Goal: Information Seeking & Learning: Learn about a topic

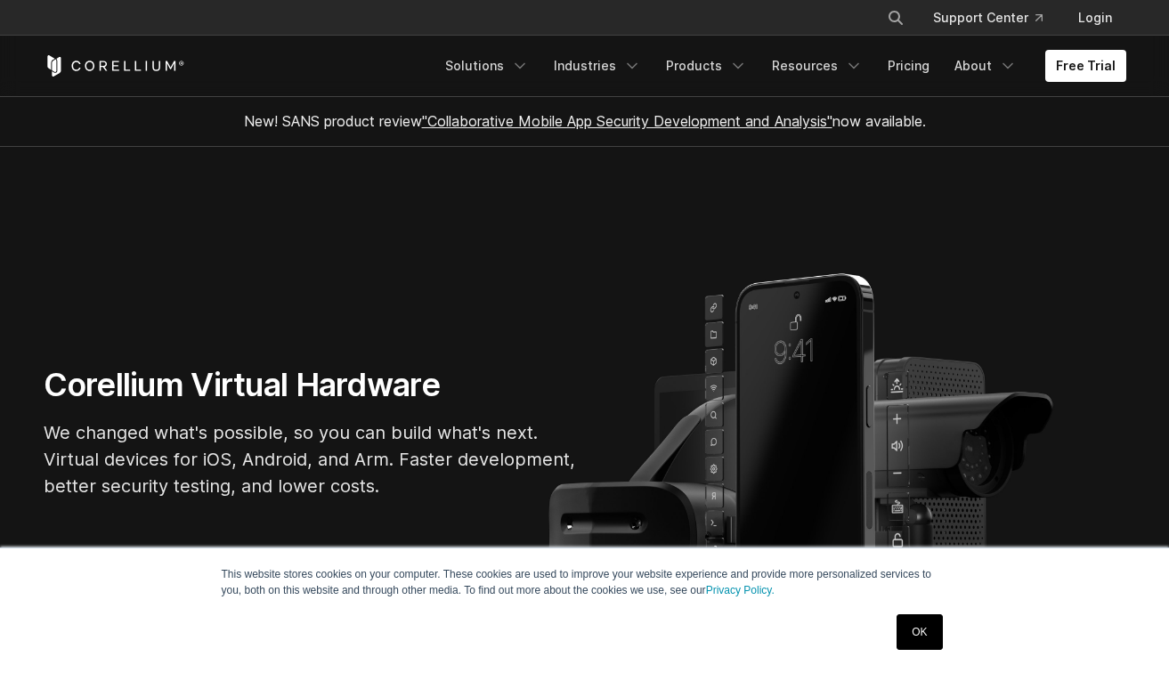
click at [877, 77] on link "Pricing" at bounding box center [908, 66] width 63 height 32
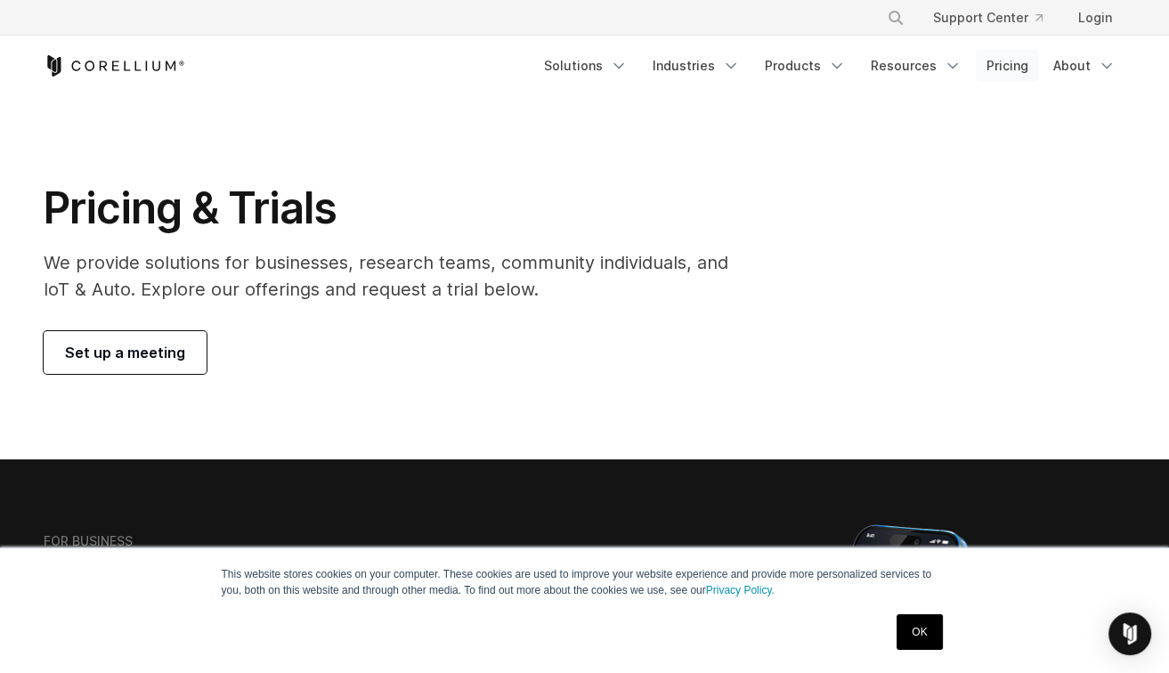
click at [981, 82] on link "Pricing" at bounding box center [1007, 66] width 63 height 32
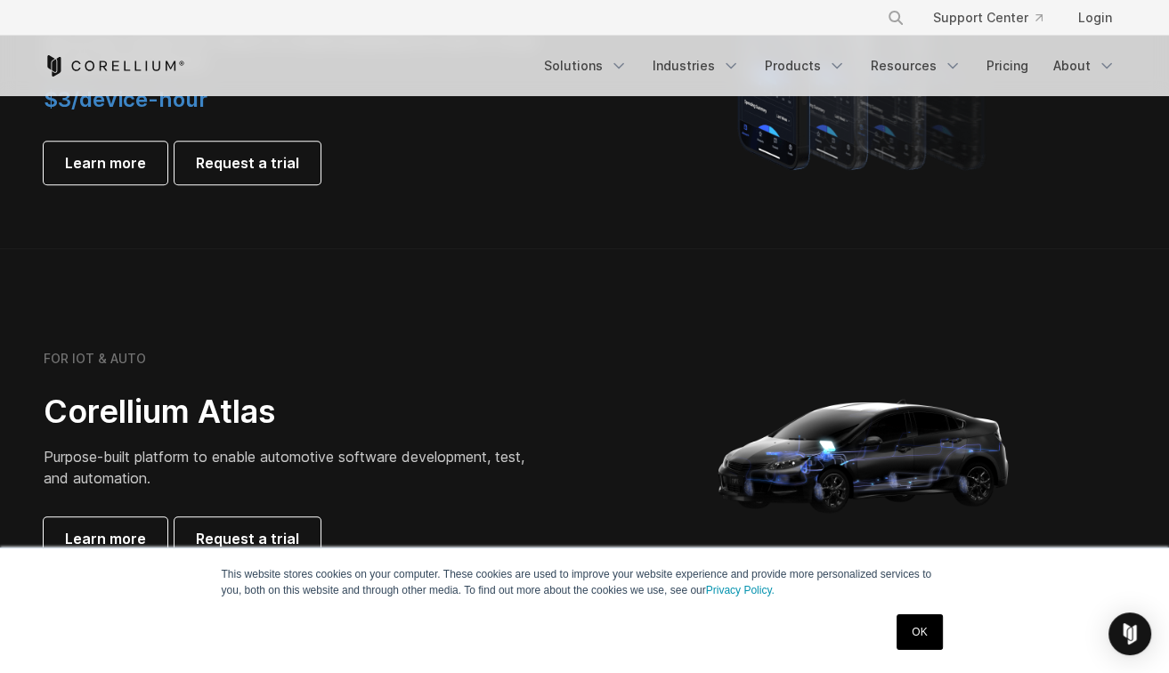
scroll to position [1514, 0]
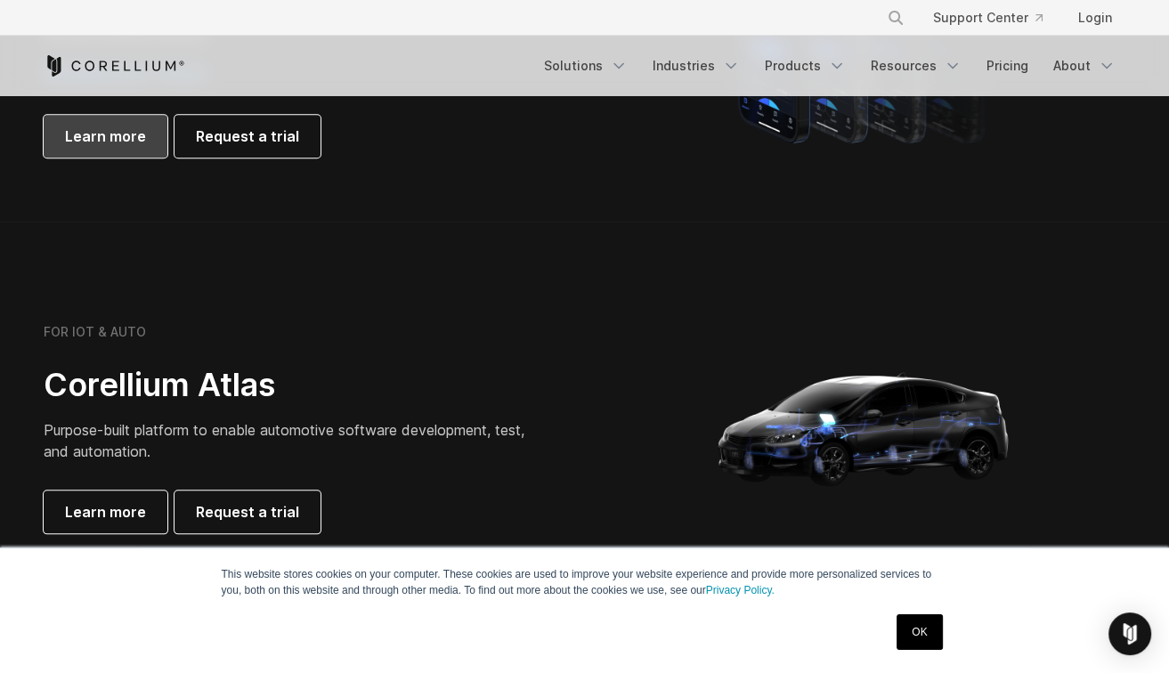
click at [143, 147] on span "Learn more" at bounding box center [105, 136] width 81 height 21
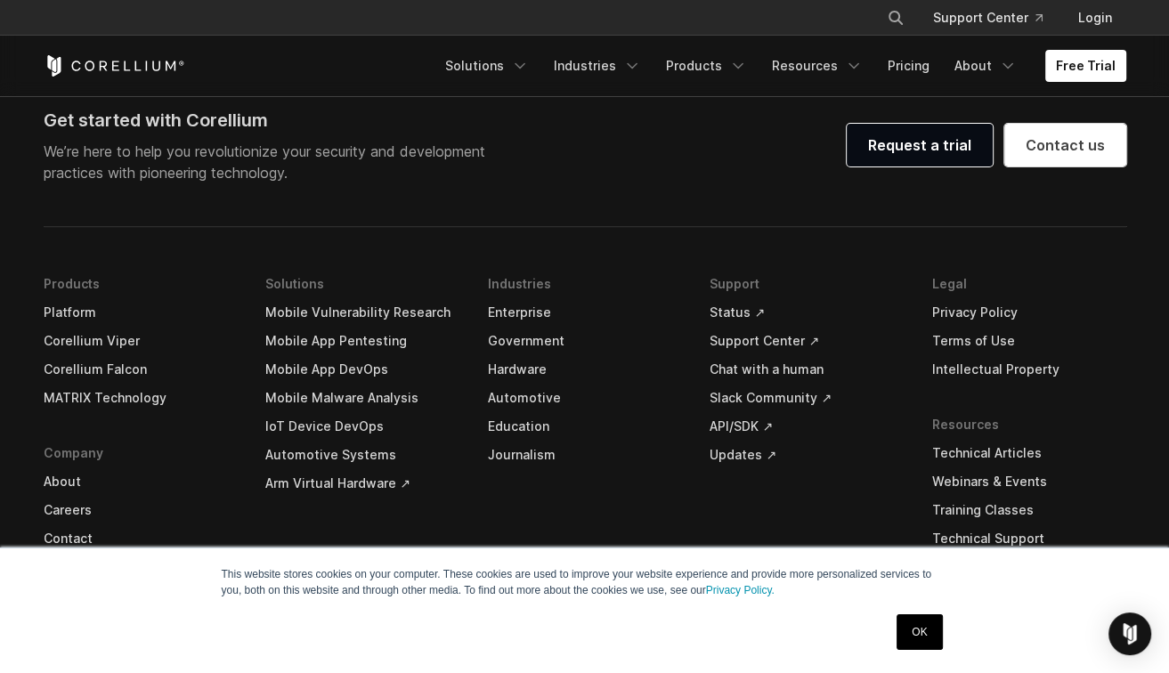
scroll to position [3741, 0]
